Goal: Navigation & Orientation: Understand site structure

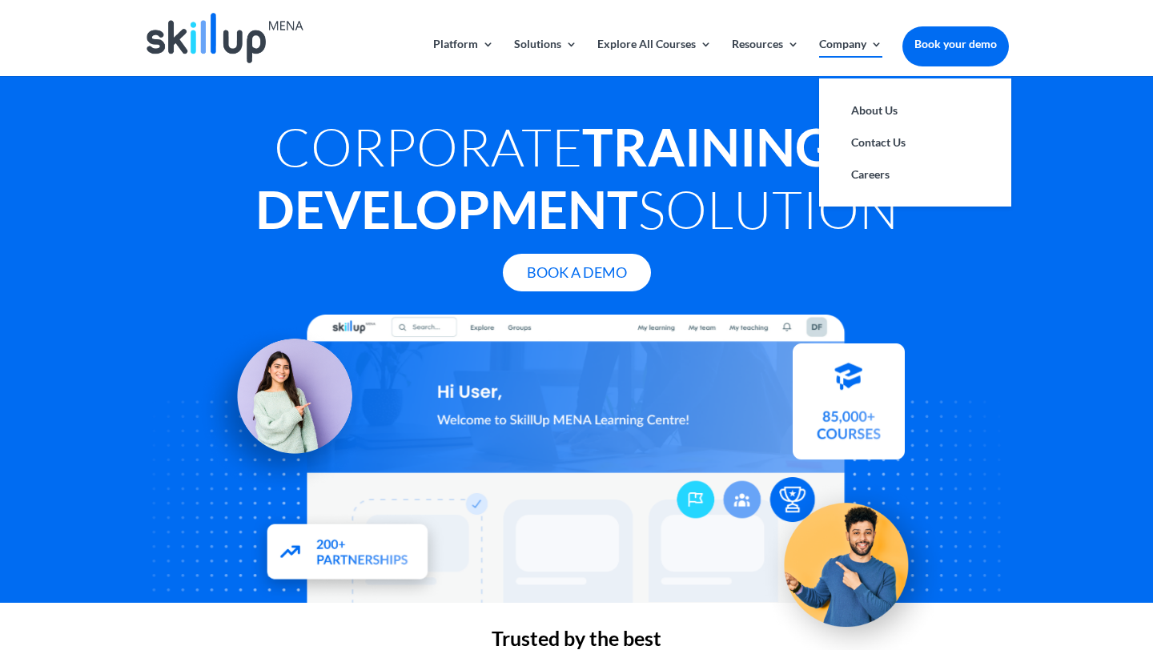
click at [877, 40] on link "Company" at bounding box center [850, 57] width 63 height 38
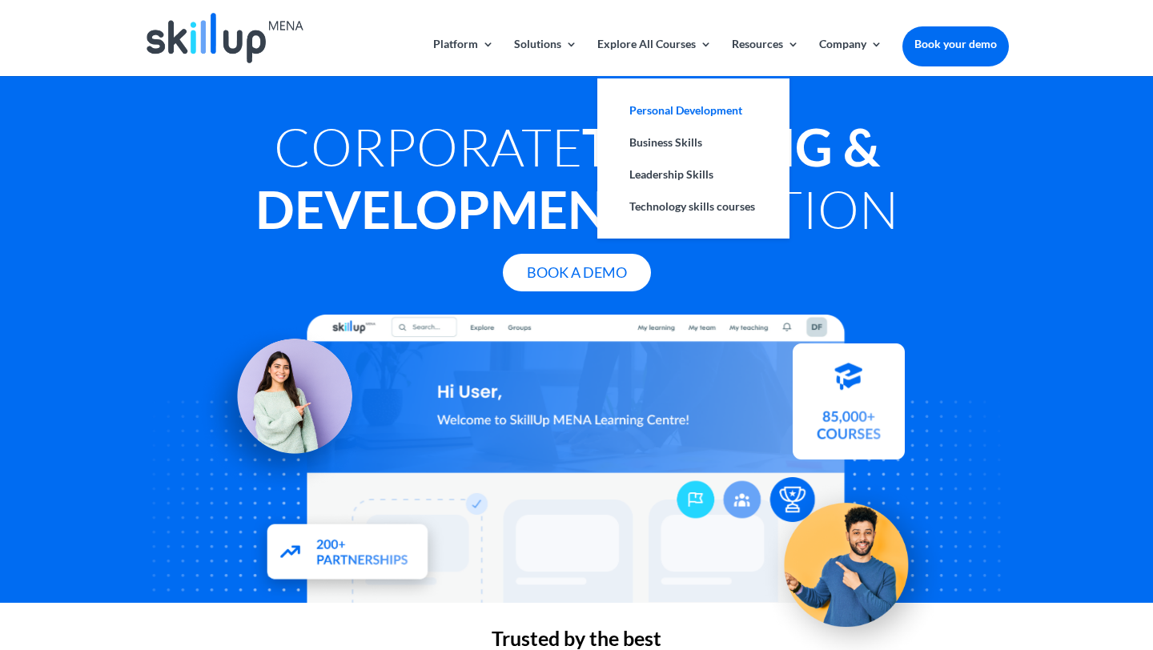
click at [692, 106] on link "Personal Development" at bounding box center [693, 110] width 160 height 32
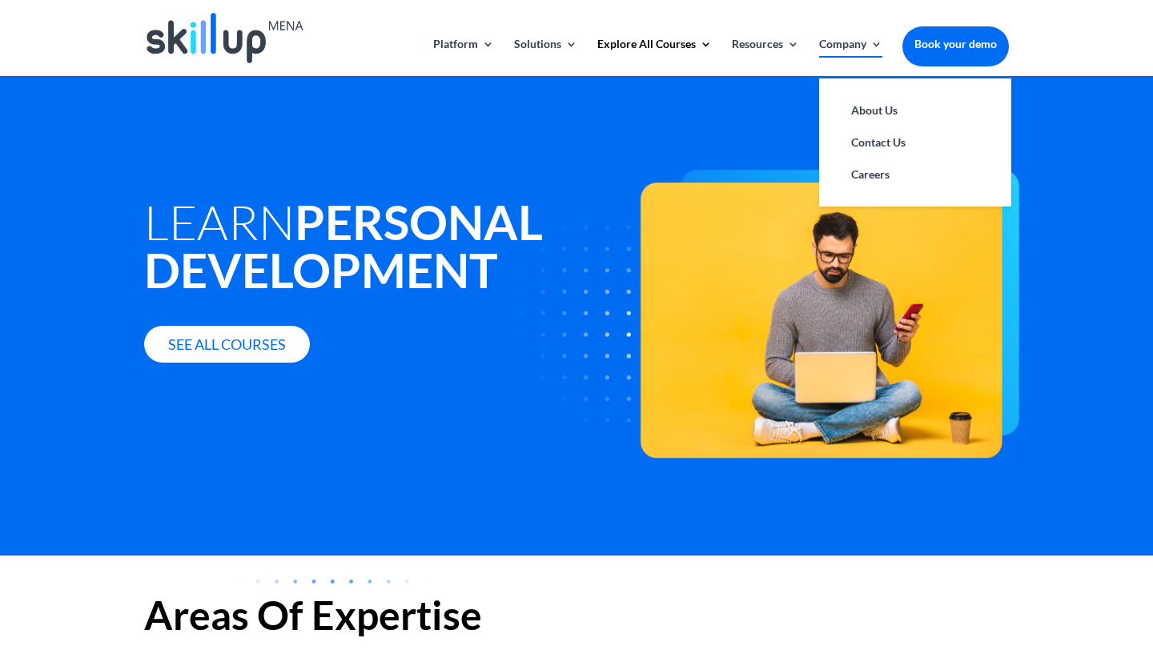
click at [837, 39] on link "Company" at bounding box center [850, 57] width 63 height 38
click at [874, 107] on link "About Us" at bounding box center [915, 110] width 160 height 32
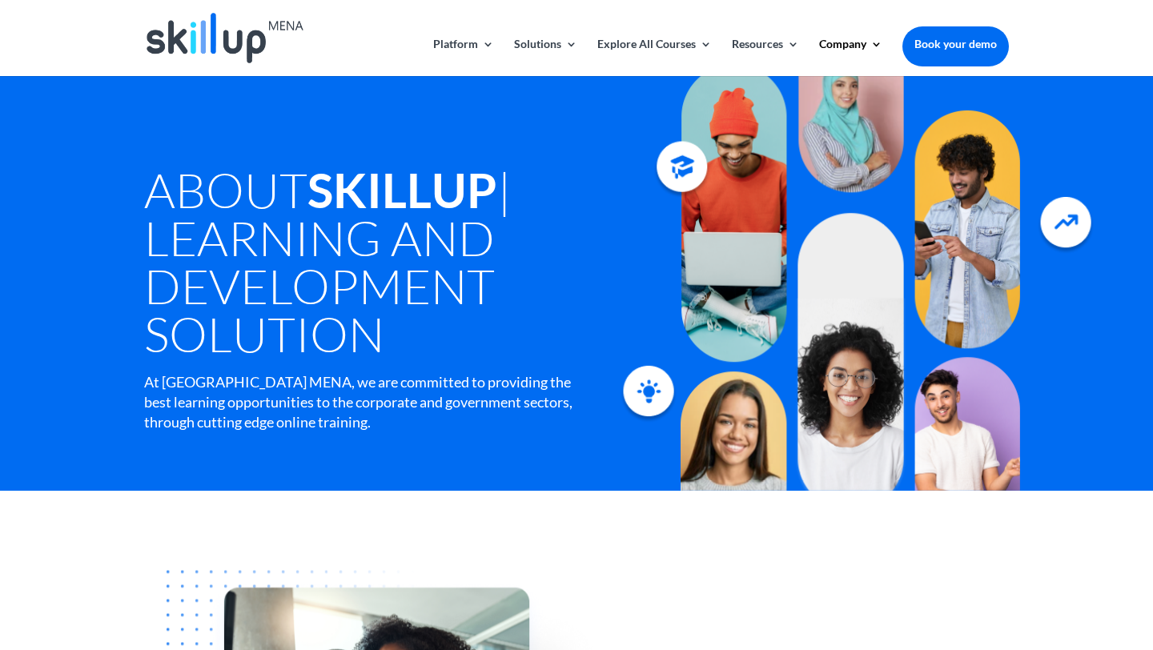
click at [243, 29] on img at bounding box center [224, 38] width 157 height 50
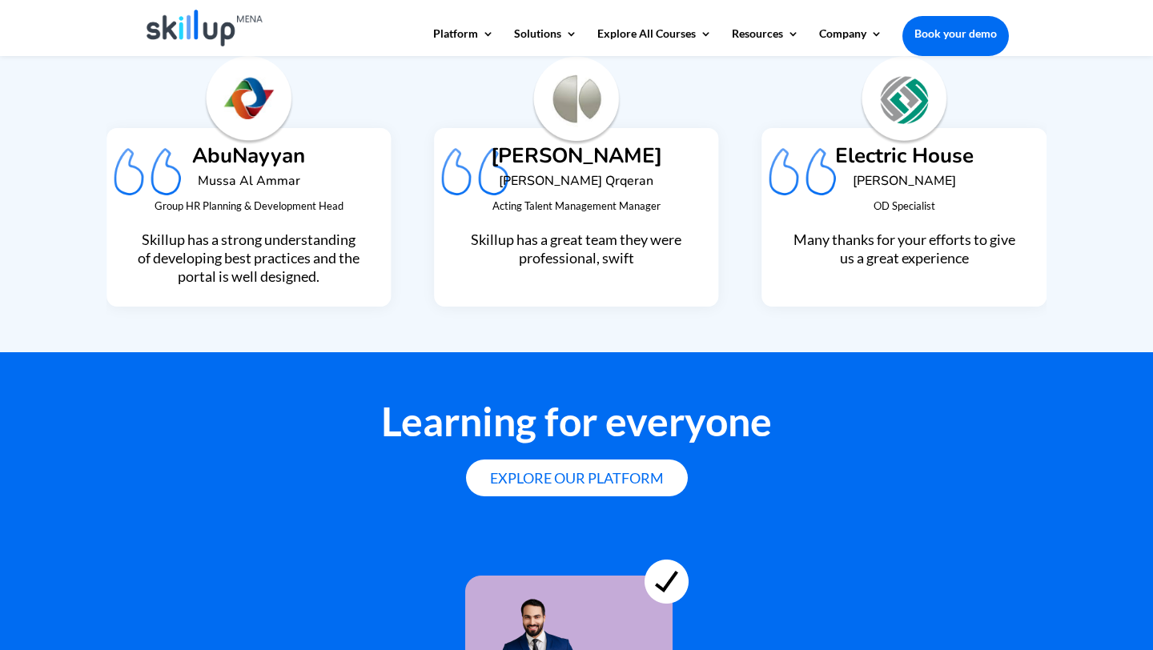
scroll to position [4409, 0]
